Goal: Task Accomplishment & Management: Complete application form

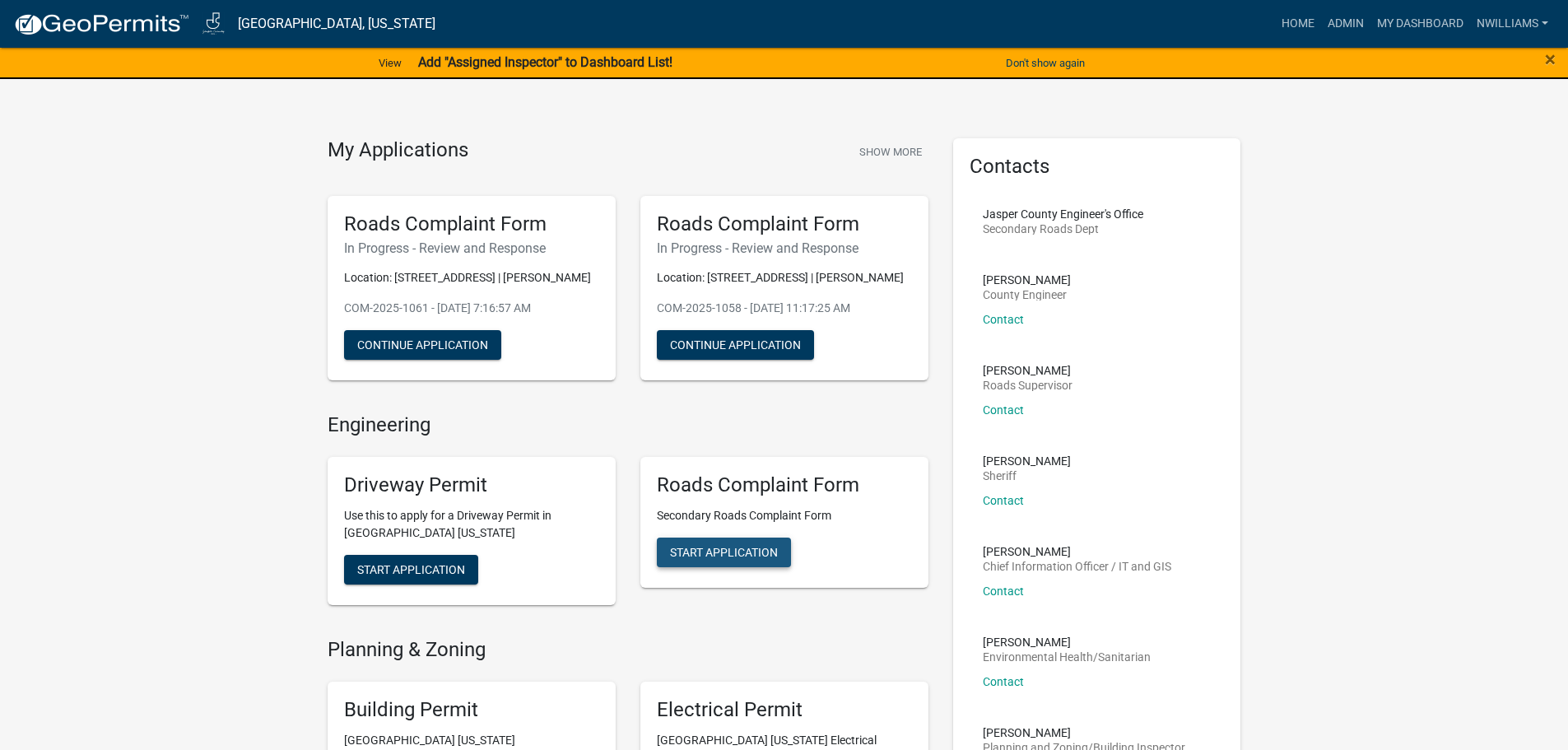
click at [728, 550] on span "Start Application" at bounding box center [723, 553] width 107 height 14
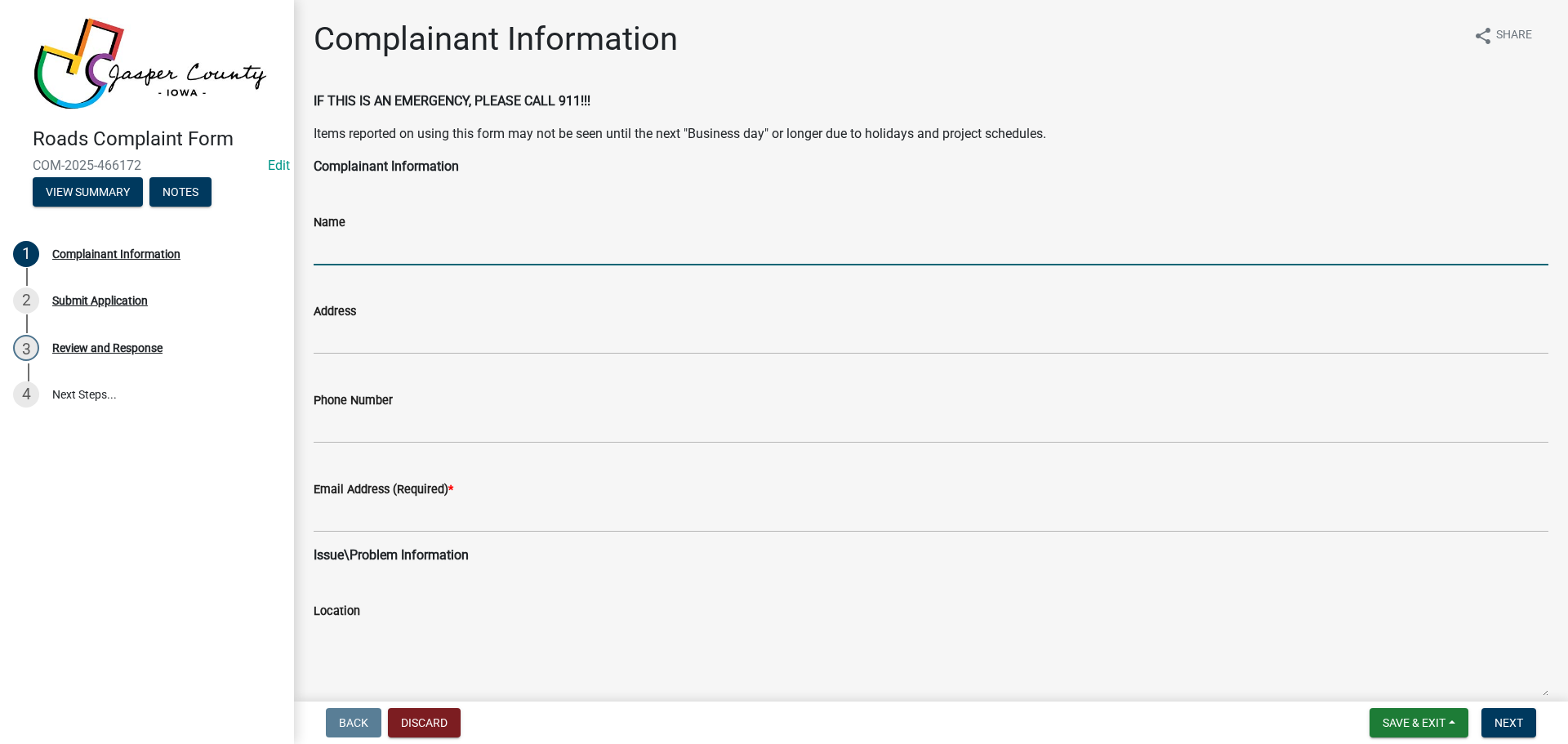
click at [708, 256] on input "Name" at bounding box center [931, 249] width 1235 height 34
type input "[PERSON_NAME]"
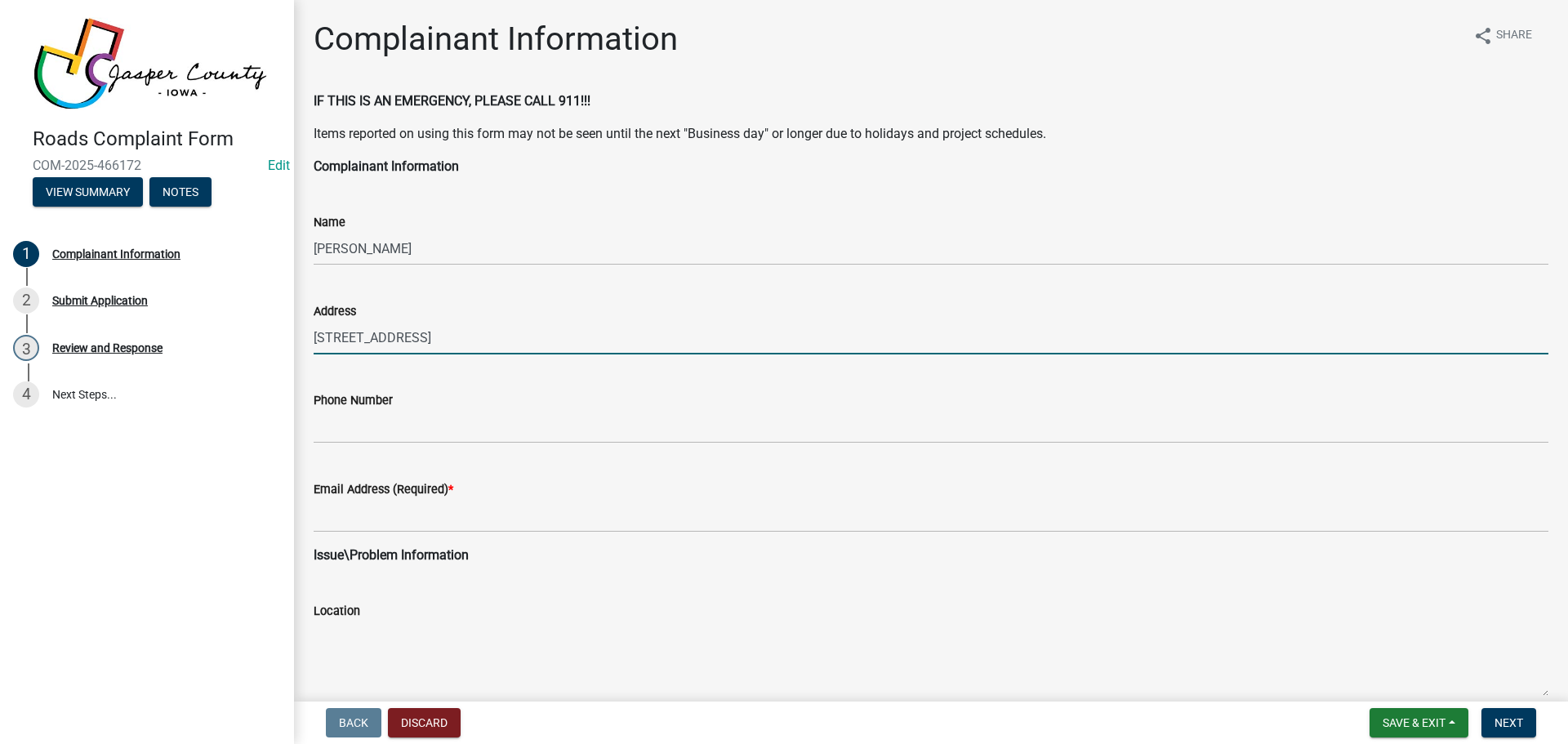
type input "[STREET_ADDRESS]"
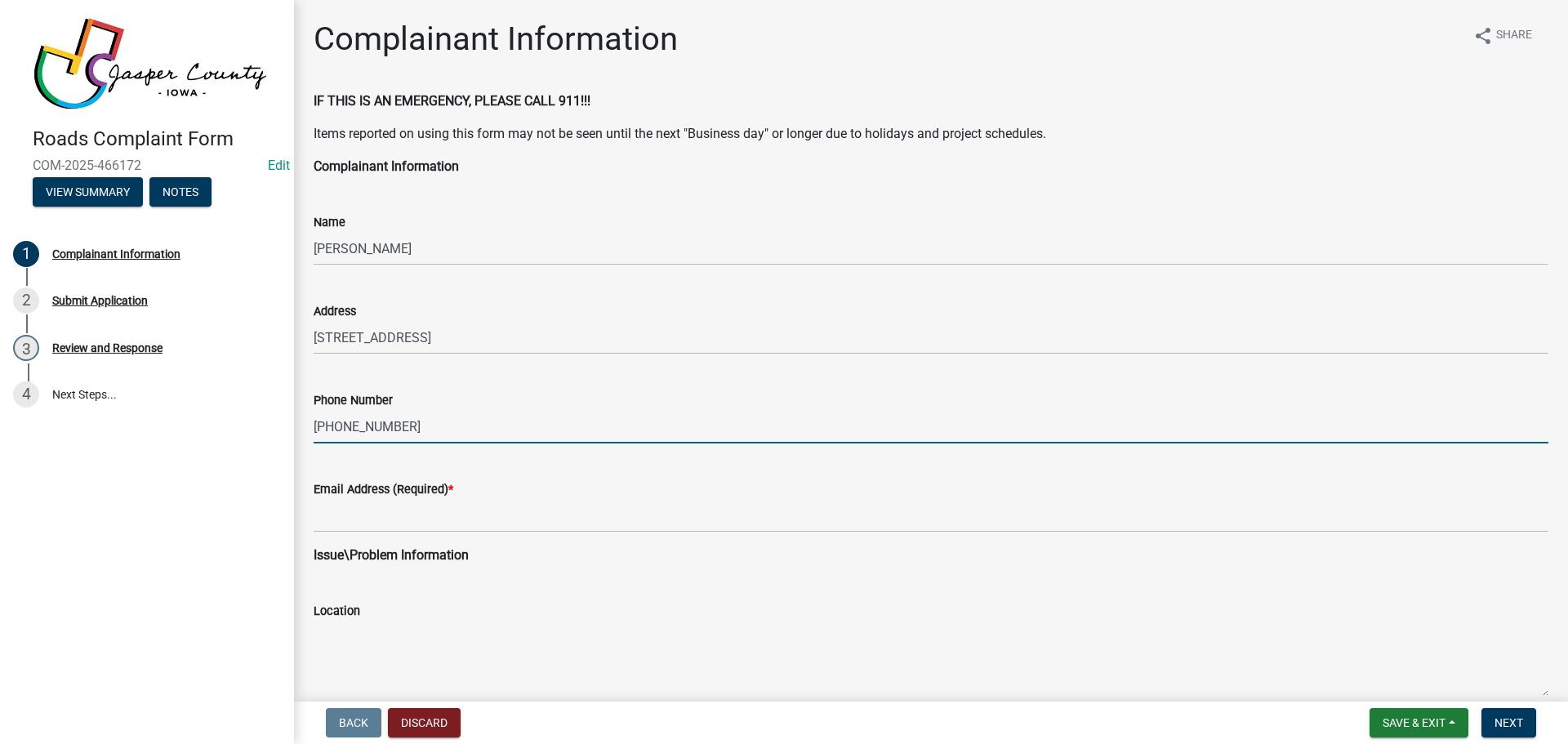
type input "[PHONE_NUMBER]"
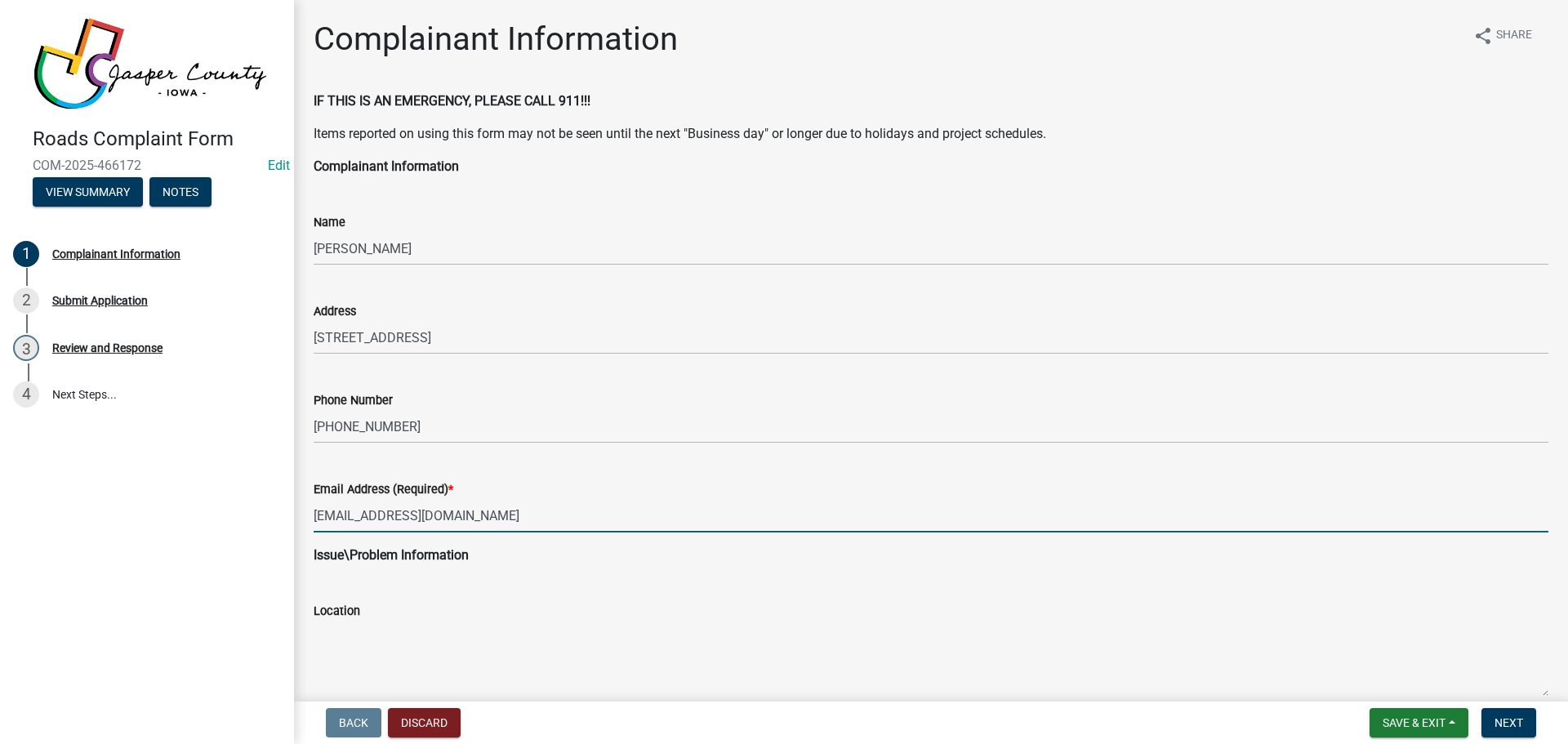
type input "[EMAIL_ADDRESS][DOMAIN_NAME]"
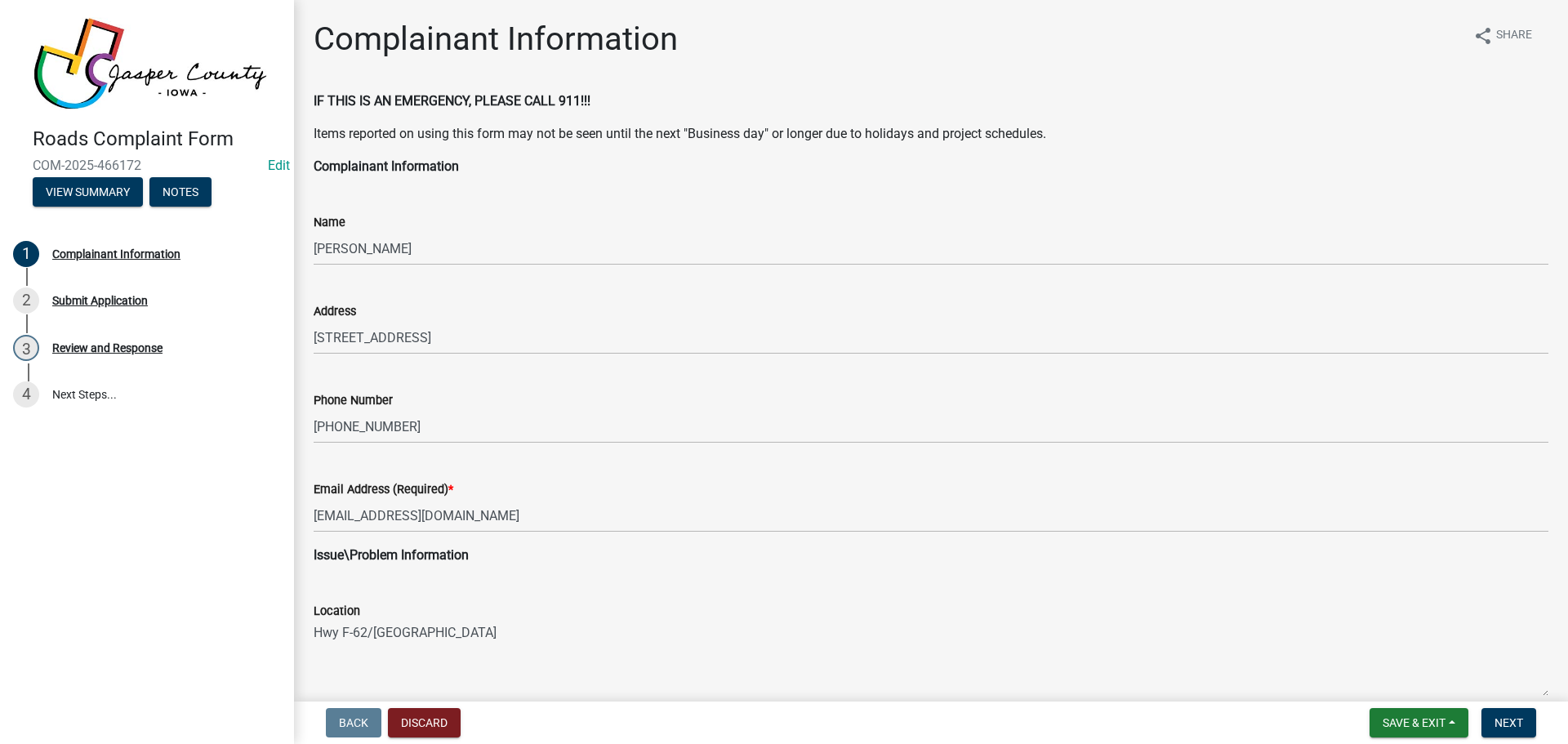
type textarea "Hwy F-62/[GEOGRAPHIC_DATA]"
select select "8"
select select "2025"
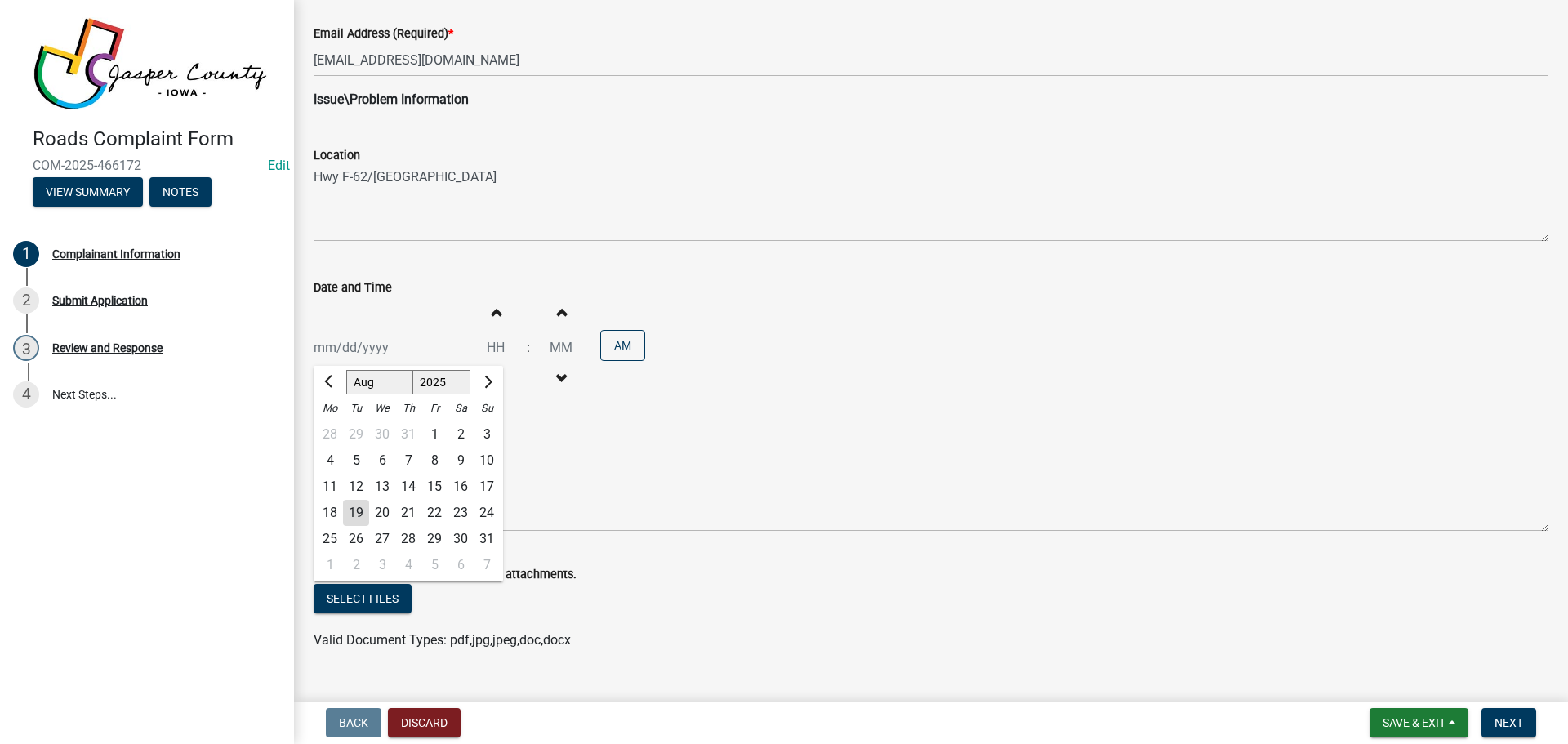
drag, startPoint x: 360, startPoint y: 513, endPoint x: 369, endPoint y: 491, distance: 23.8
click at [360, 512] on div "19" at bounding box center [355, 513] width 26 height 26
type input "[DATE]"
click at [496, 348] on input "Hours" at bounding box center [495, 347] width 52 height 34
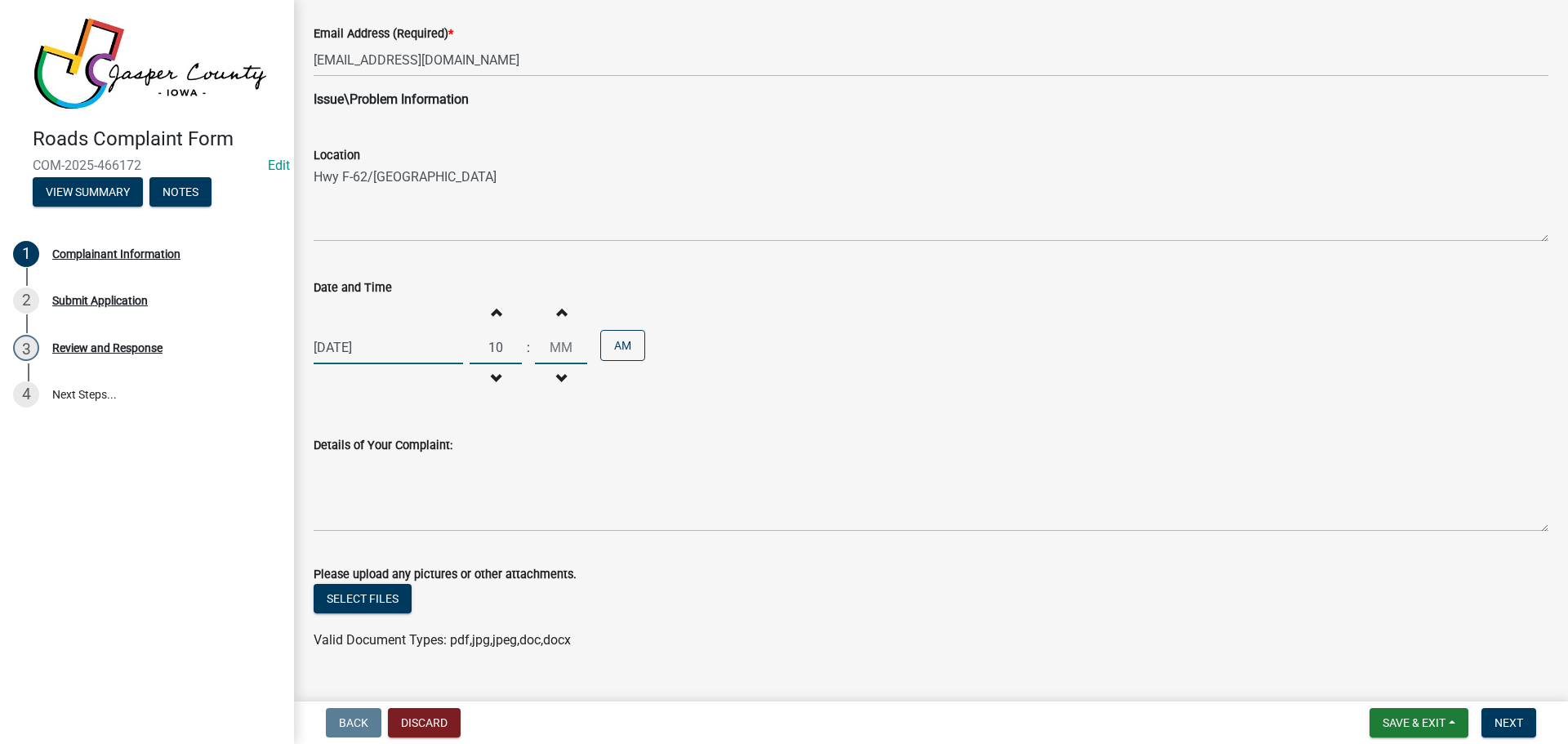
type input "10"
type input "00"
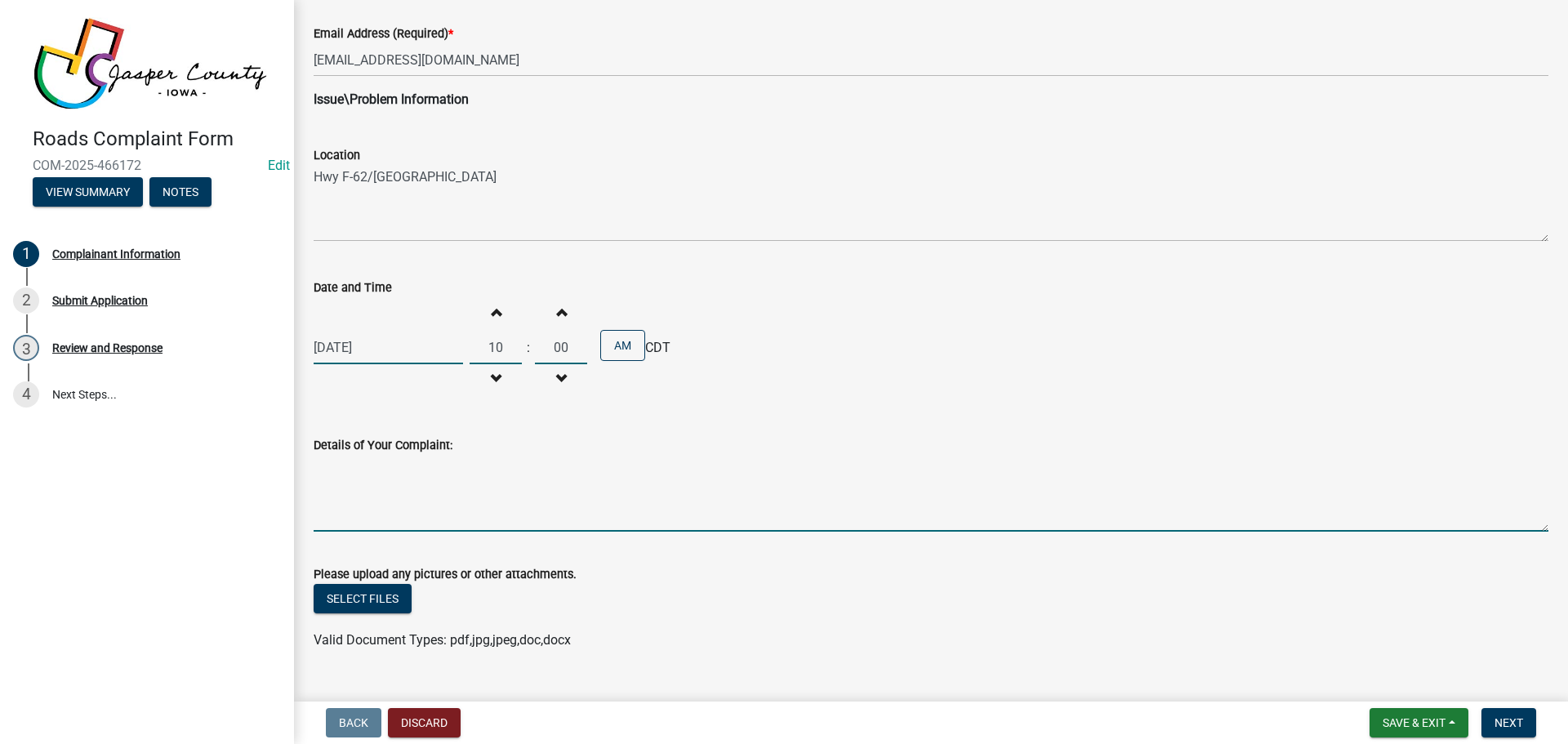
click at [380, 470] on textarea "Details of Your Complaint:" at bounding box center [931, 493] width 1235 height 77
type textarea "H"
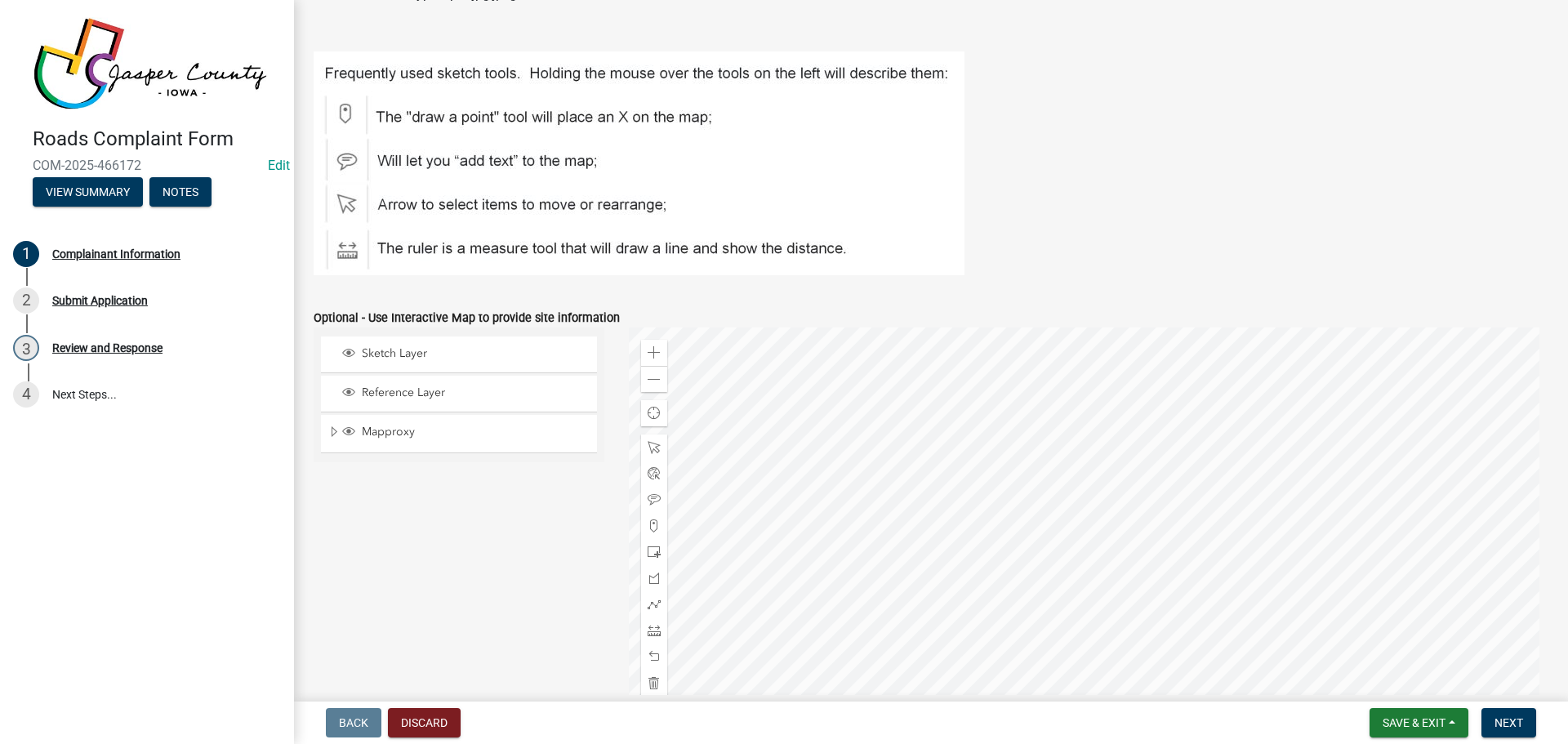
scroll to position [1190, 0]
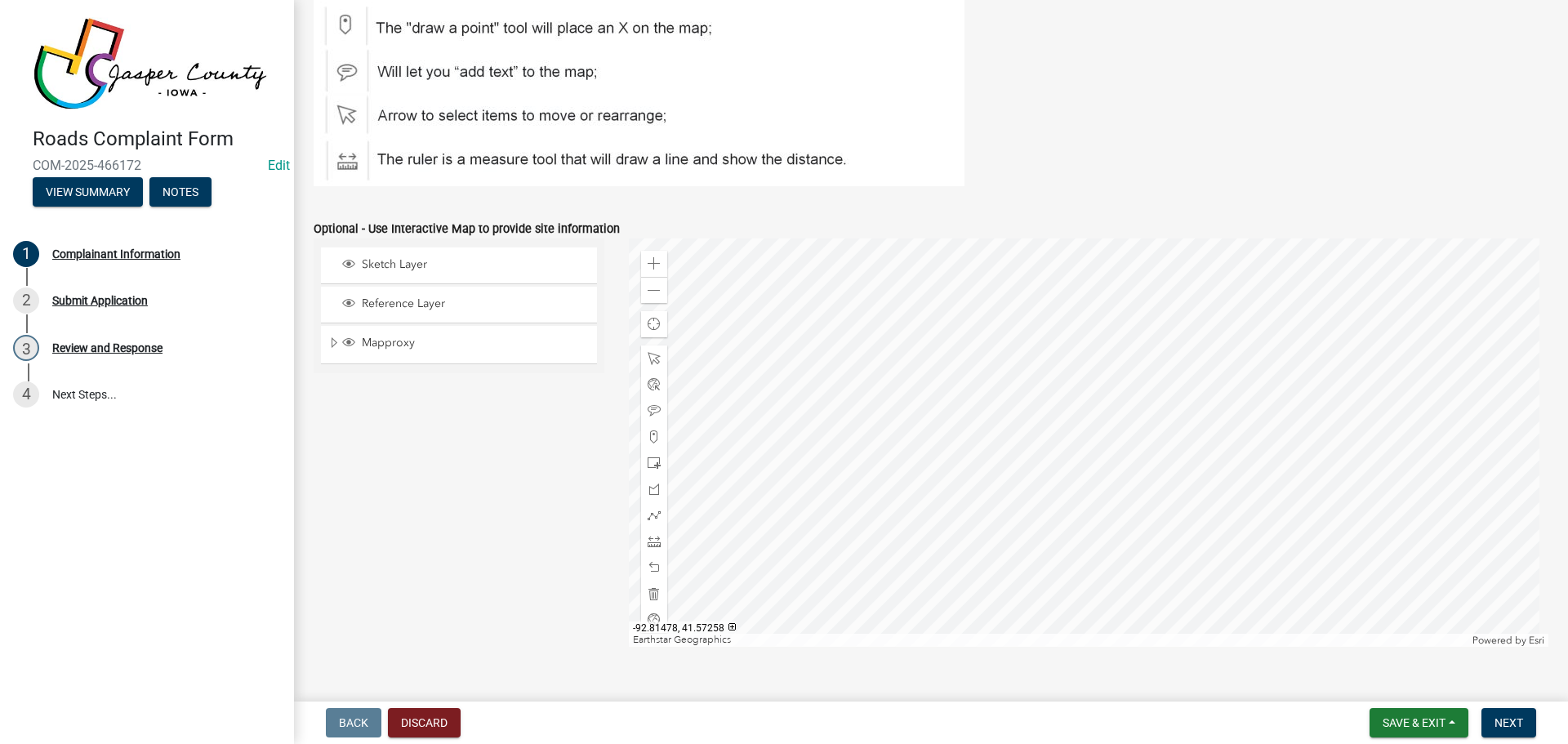
type textarea "He called about the ditch holding water and not draining properly. He said the …"
click at [1218, 527] on div at bounding box center [1089, 442] width 921 height 408
click at [648, 467] on span at bounding box center [655, 463] width 13 height 13
click at [1282, 507] on div at bounding box center [1089, 442] width 921 height 408
click at [1508, 724] on span "Next" at bounding box center [1509, 723] width 29 height 13
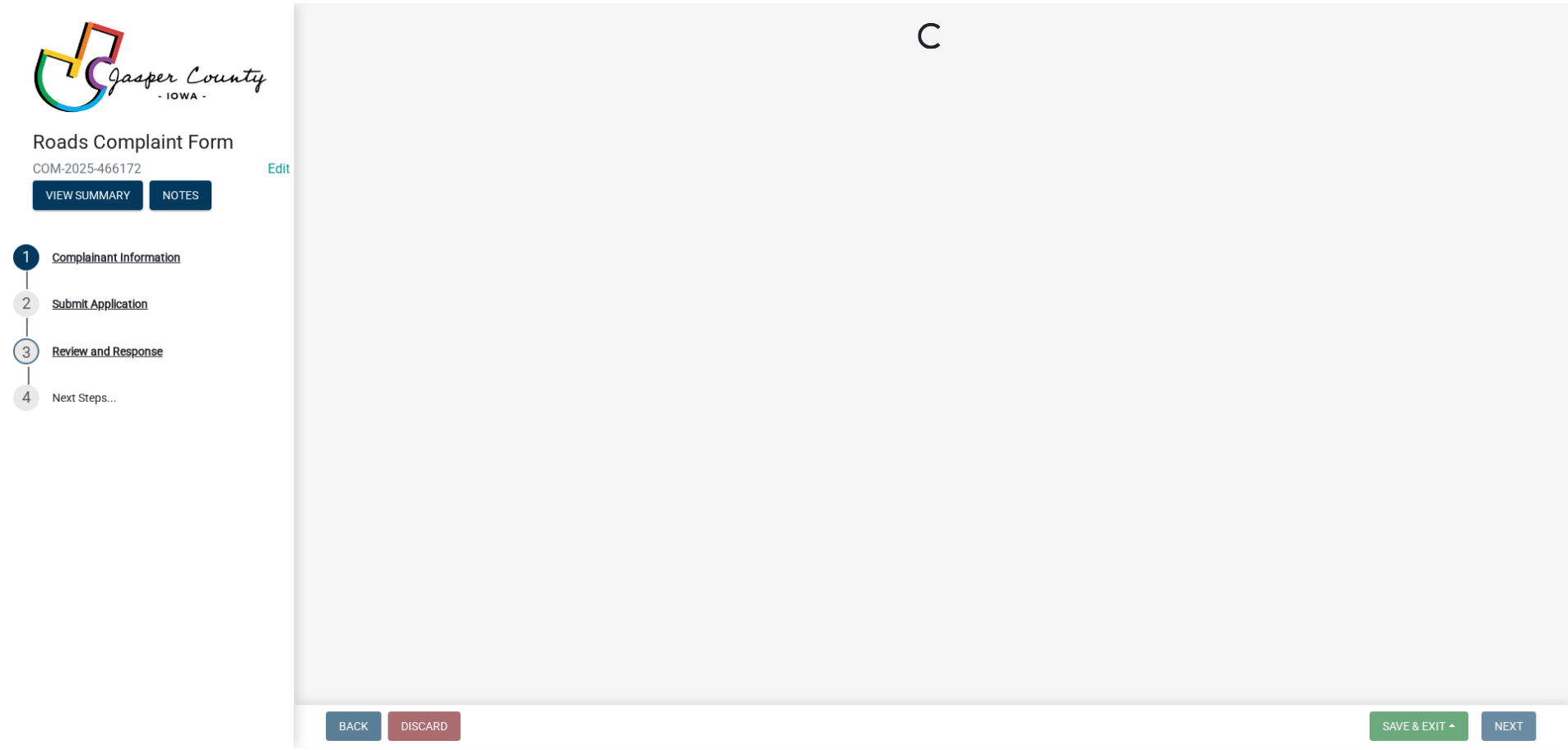
scroll to position [0, 0]
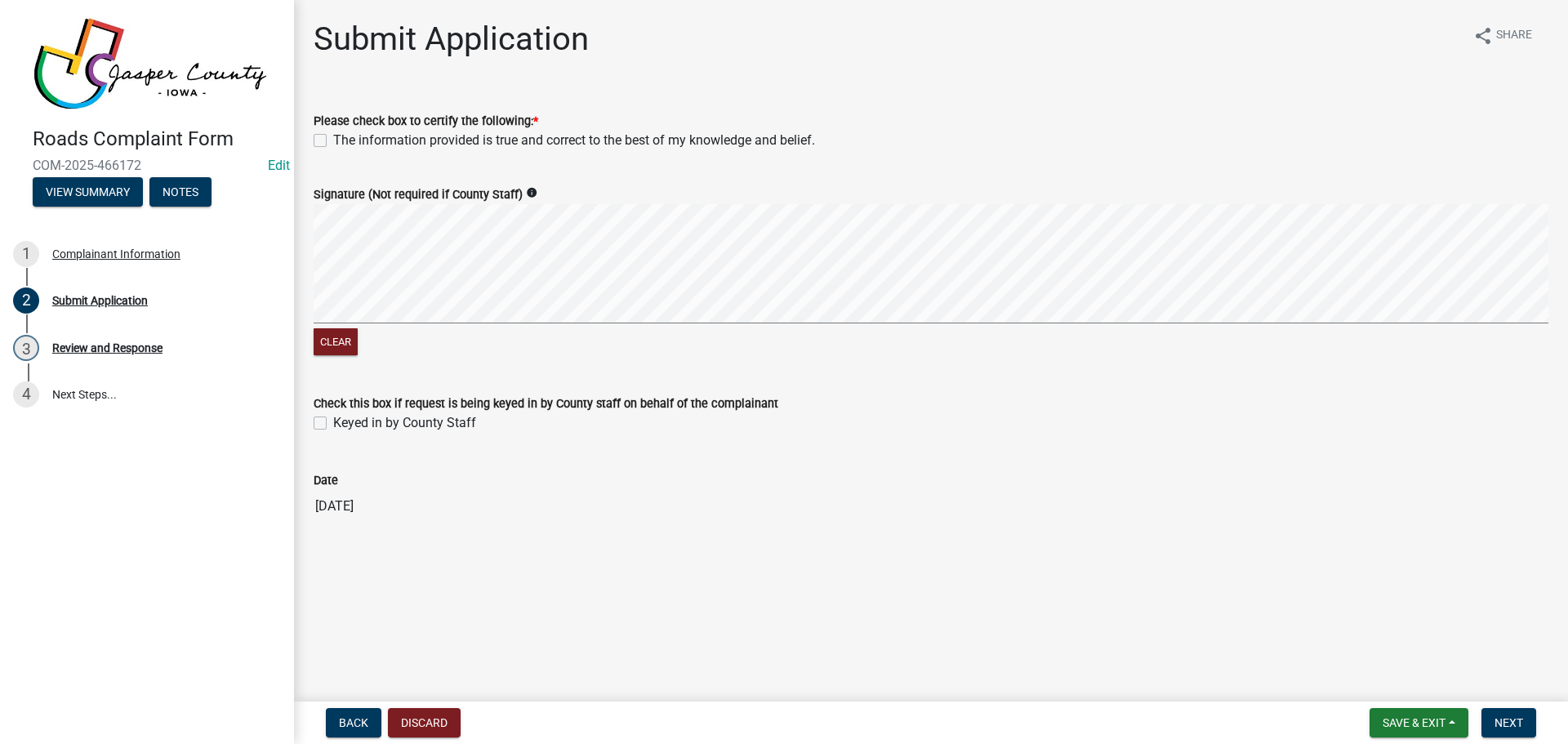
click at [333, 139] on label "The information provided is true and correct to the best of my knowledge and be…" at bounding box center [574, 140] width 482 height 19
click at [333, 139] on input "The information provided is true and correct to the best of my knowledge and be…" at bounding box center [338, 135] width 11 height 11
checkbox input "true"
click at [333, 420] on label "Keyed in by County Staff" at bounding box center [404, 422] width 143 height 19
click at [333, 420] on input "Keyed in by County Staff" at bounding box center [338, 418] width 11 height 11
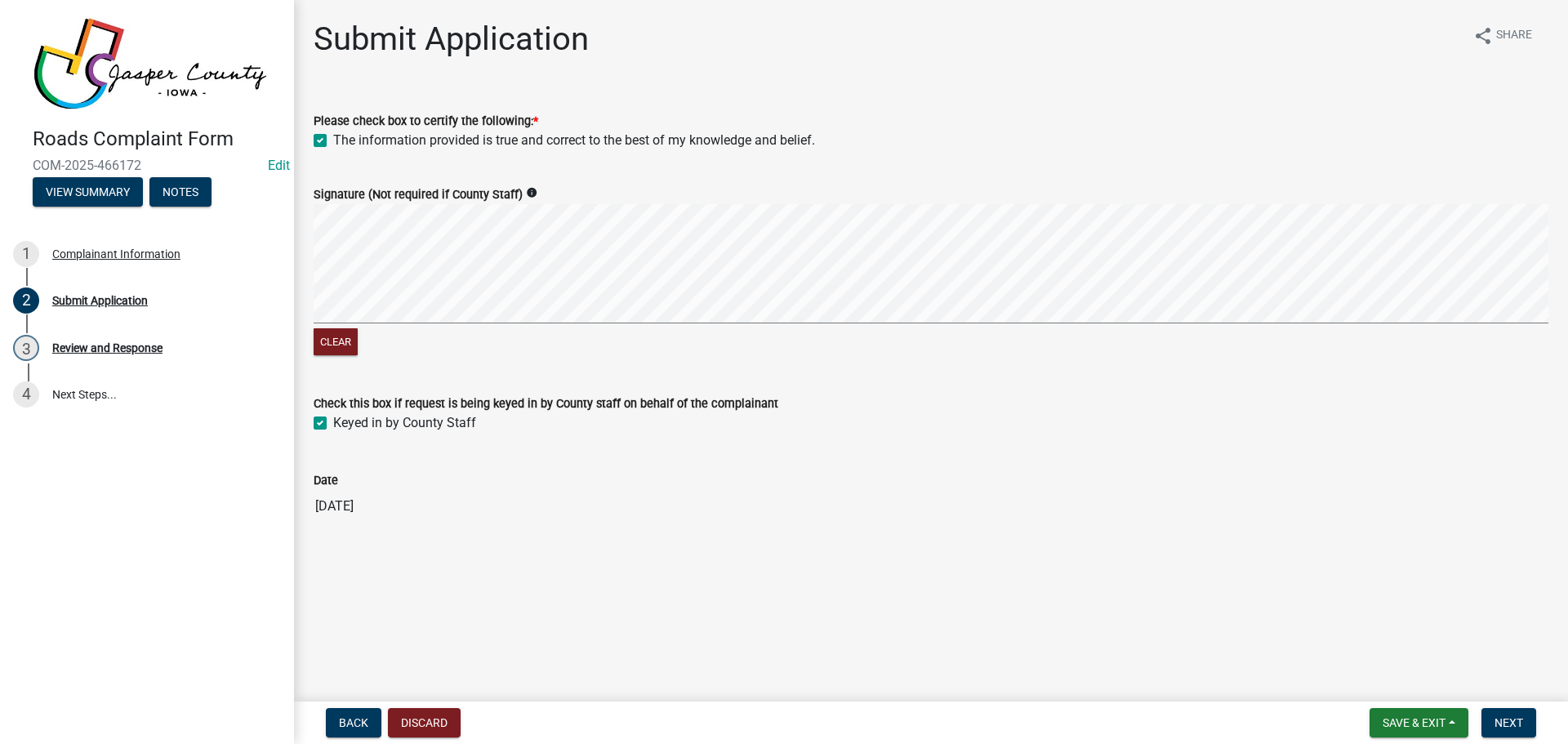
checkbox input "true"
click at [1512, 724] on span "Next" at bounding box center [1509, 723] width 29 height 13
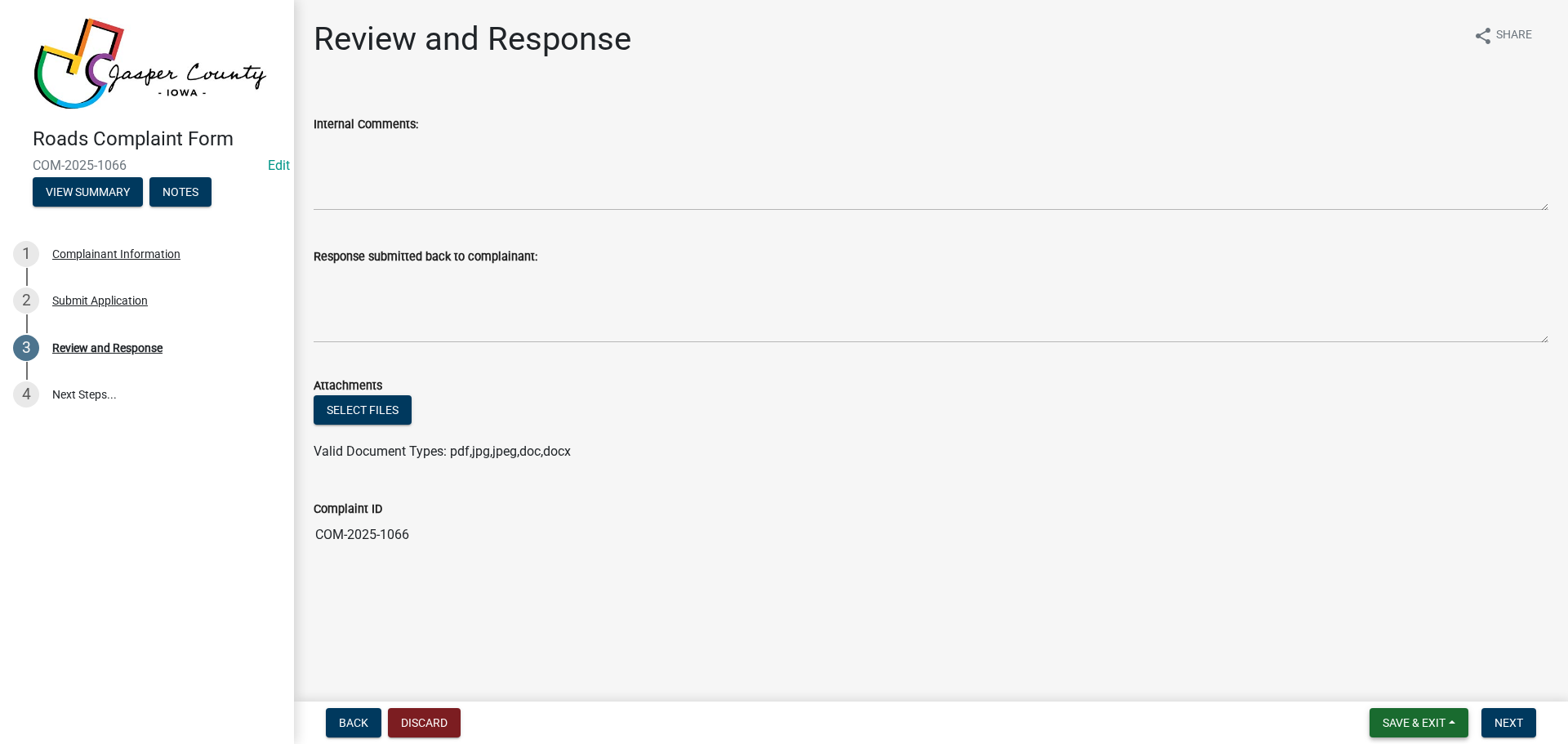
click at [1405, 713] on button "Save & Exit" at bounding box center [1418, 722] width 99 height 30
click at [1392, 684] on button "Save & Exit" at bounding box center [1403, 680] width 131 height 39
